Goal: Task Accomplishment & Management: Use online tool/utility

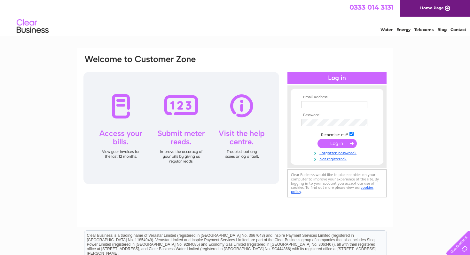
click at [317, 97] on th "Email Address:" at bounding box center [337, 97] width 74 height 4
click at [314, 108] on input "text" at bounding box center [335, 104] width 66 height 7
type input "[EMAIL_ADDRESS][DOMAIN_NAME]"
click at [333, 141] on input "submit" at bounding box center [337, 144] width 39 height 9
click at [332, 144] on input "submit" at bounding box center [337, 143] width 39 height 9
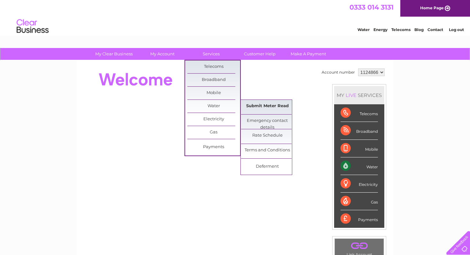
click at [272, 104] on link "Submit Meter Read" at bounding box center [267, 106] width 53 height 13
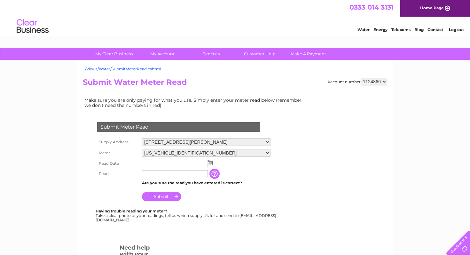
click at [209, 163] on img at bounding box center [210, 162] width 5 height 5
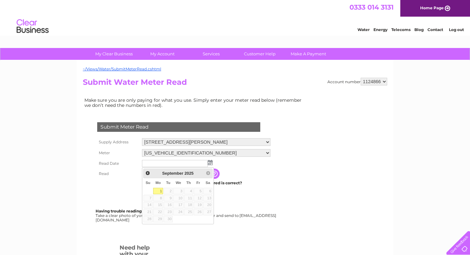
click at [158, 193] on link "1" at bounding box center [158, 191] width 10 height 6
type input "2025/09/01"
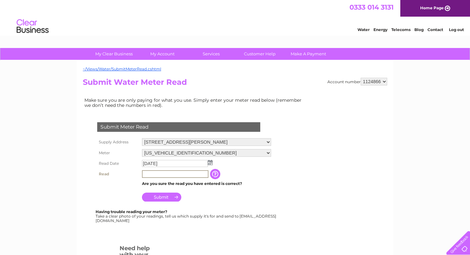
click at [162, 177] on input "text" at bounding box center [175, 174] width 67 height 8
type input "00195"
click at [159, 200] on input "Submit" at bounding box center [161, 197] width 39 height 9
